Goal: Transaction & Acquisition: Purchase product/service

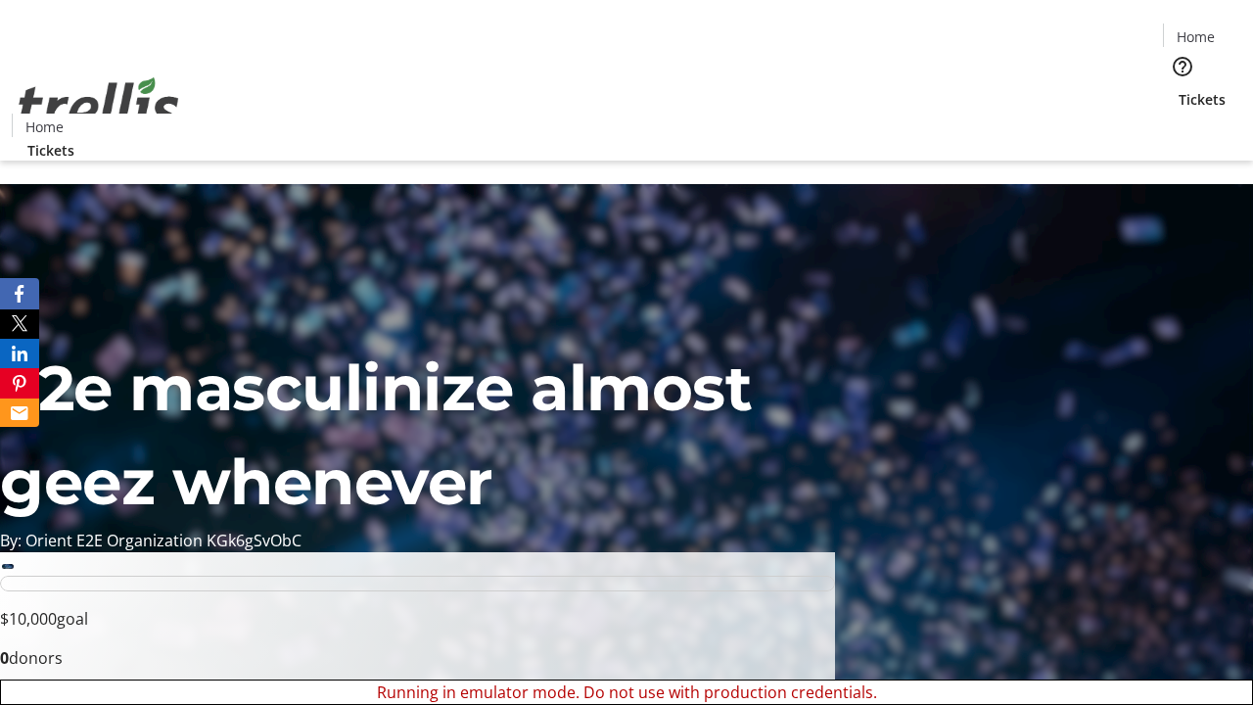
click at [1198, 29] on span "Sign Up" at bounding box center [1205, 28] width 57 height 24
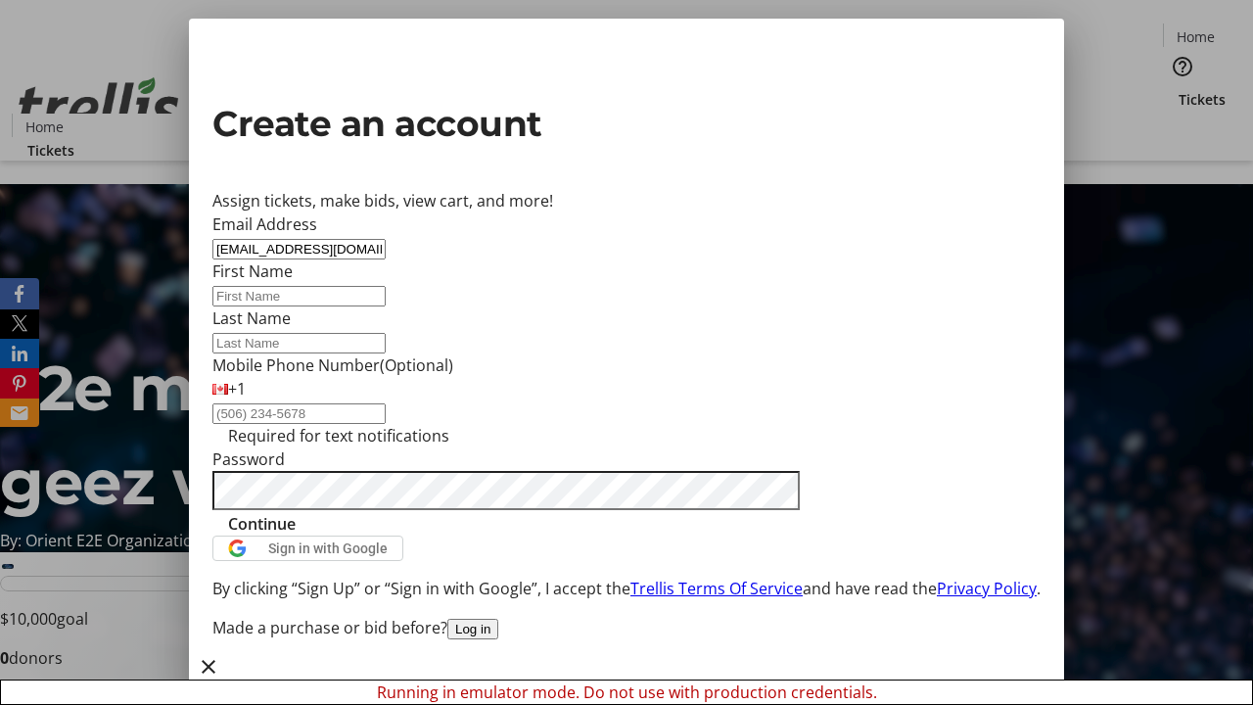
type input "[EMAIL_ADDRESS][DOMAIN_NAME]"
type input "Gillian"
type input "Borer"
click at [296, 536] on span "Continue" at bounding box center [262, 524] width 68 height 24
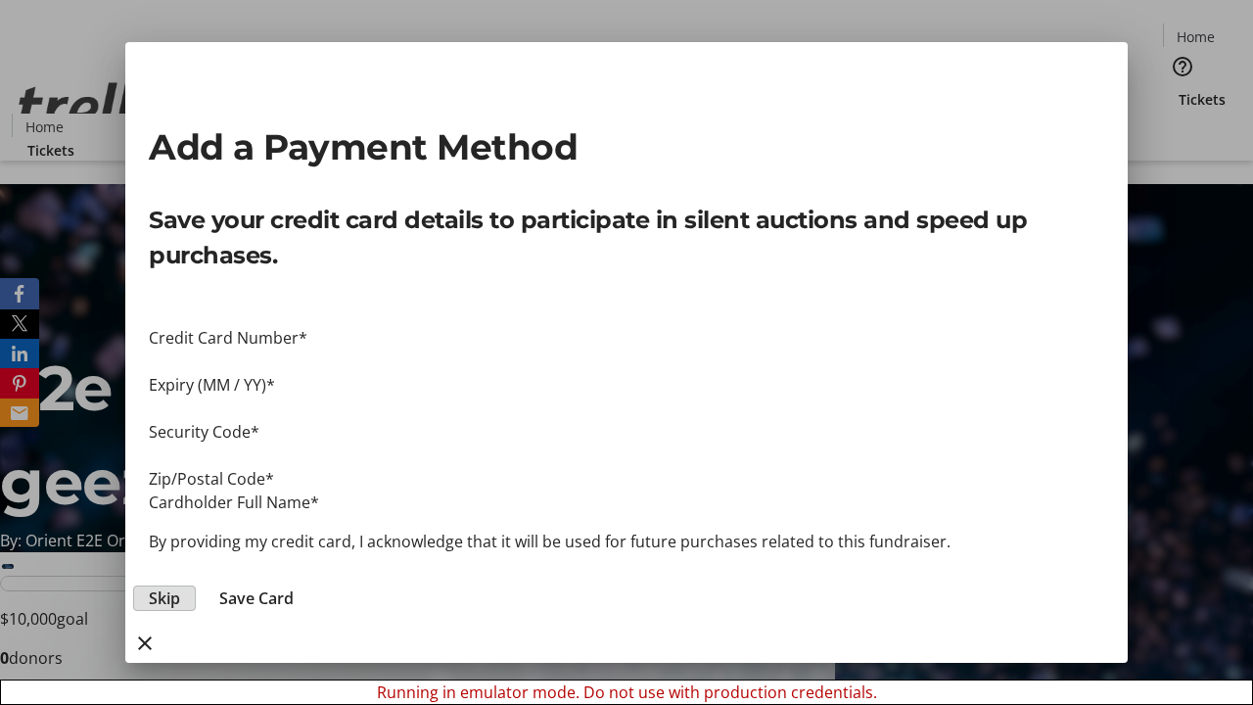
click at [180, 587] on span "Skip" at bounding box center [164, 599] width 31 height 24
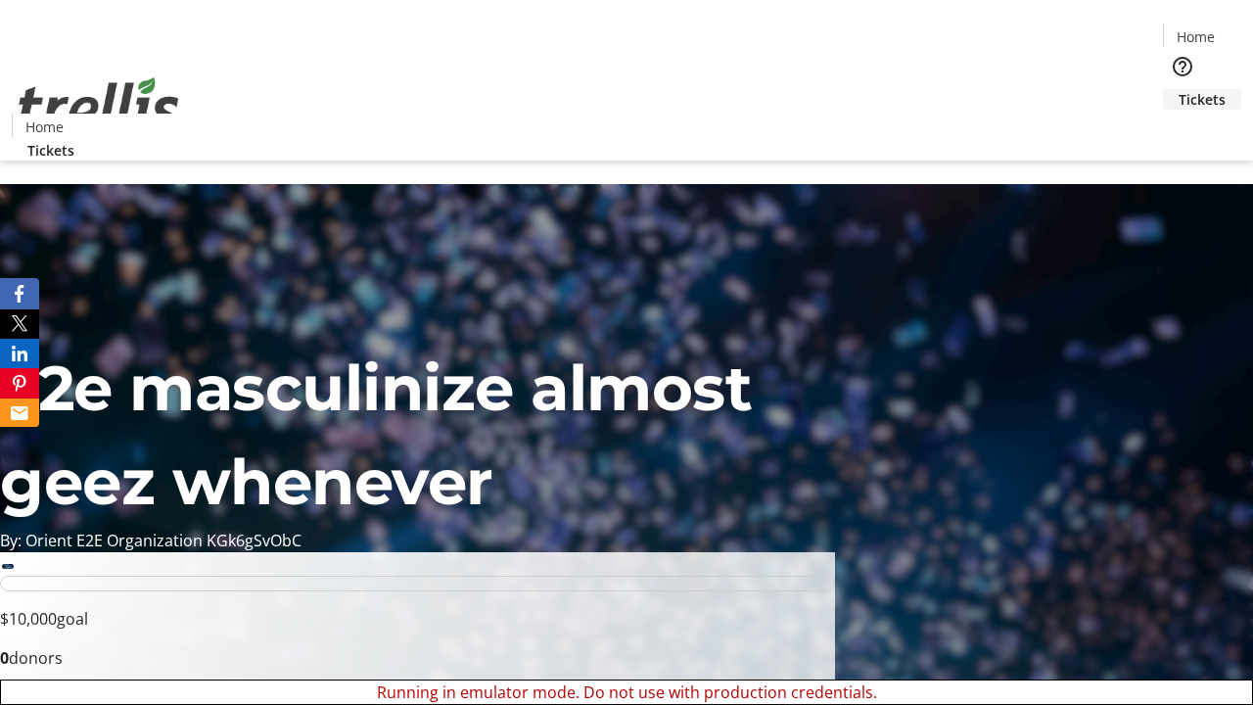
click at [1179, 89] on span "Tickets" at bounding box center [1202, 99] width 47 height 21
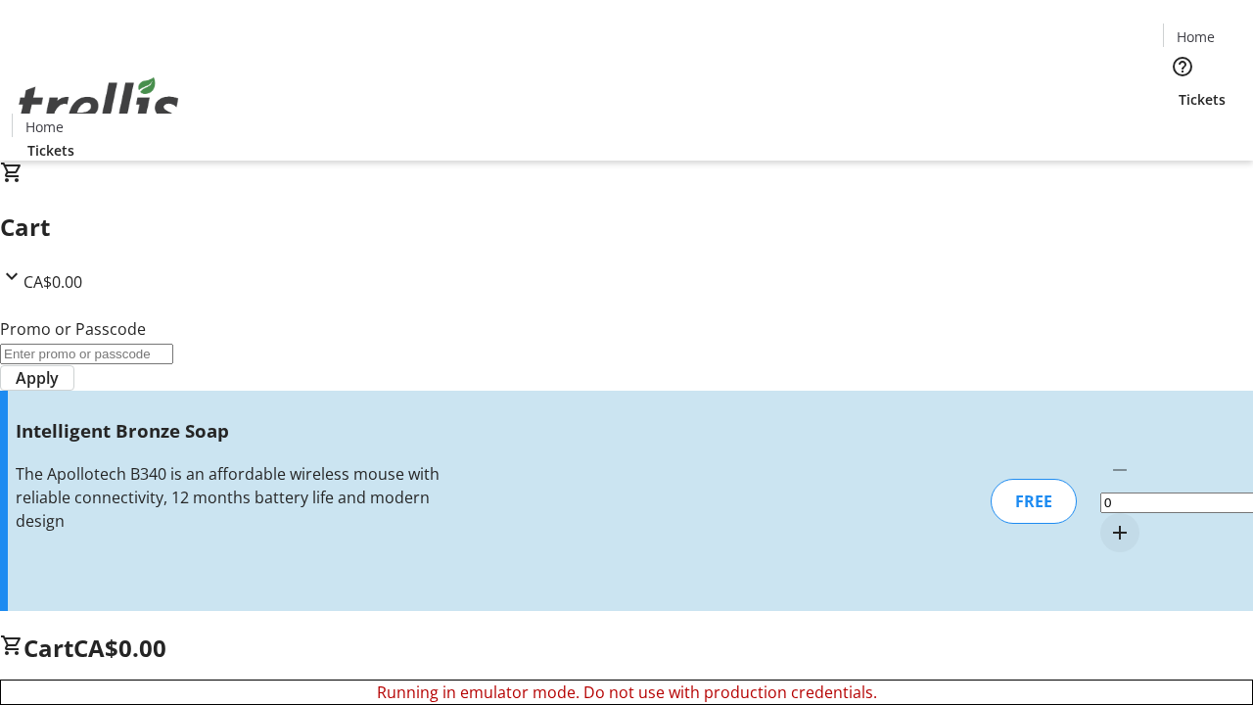
click at [1108, 521] on mat-icon "Increment by one" at bounding box center [1120, 533] width 24 height 24
type input "1"
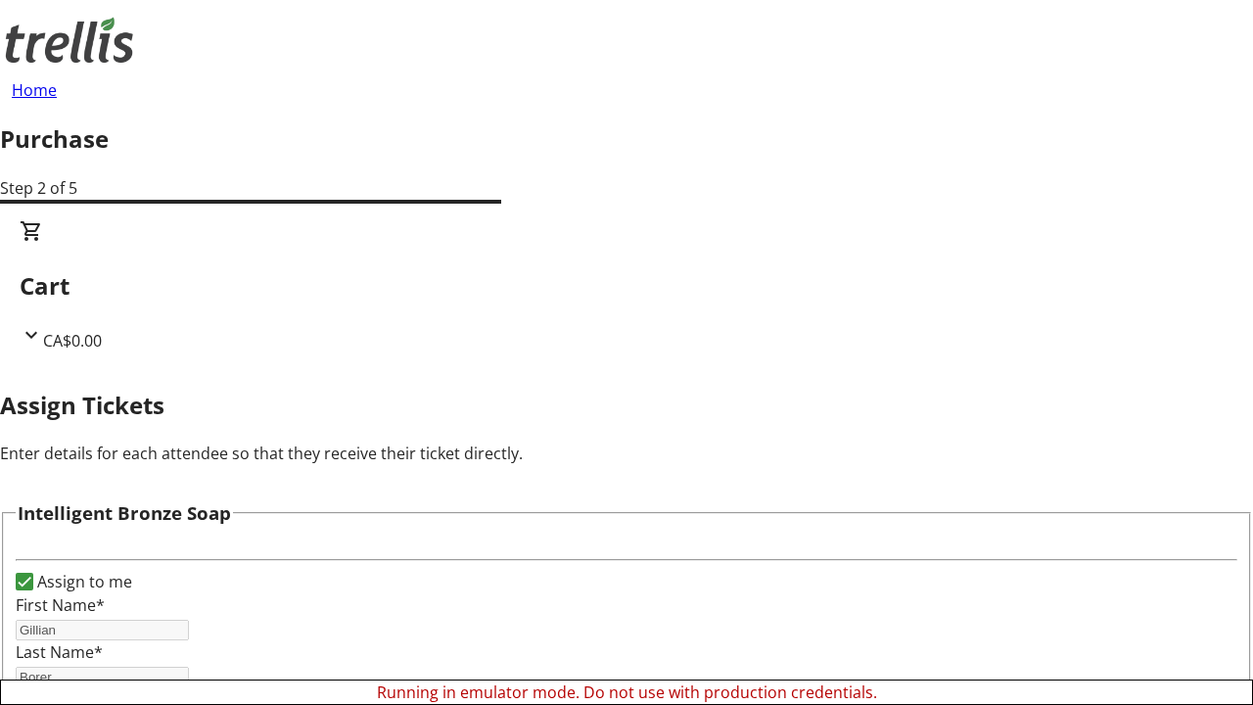
scroll to position [118, 0]
